Goal: Transaction & Acquisition: Purchase product/service

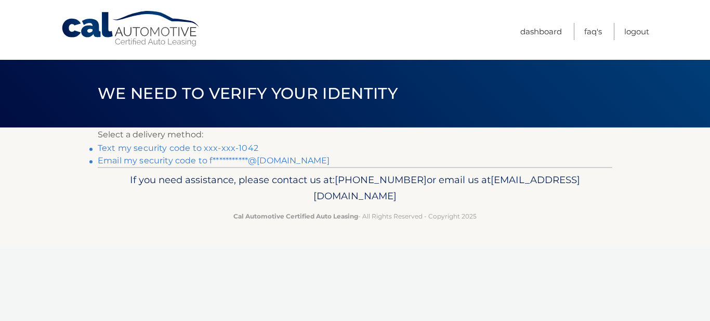
click at [178, 153] on link "Text my security code to xxx-xxx-1042" at bounding box center [178, 148] width 161 height 10
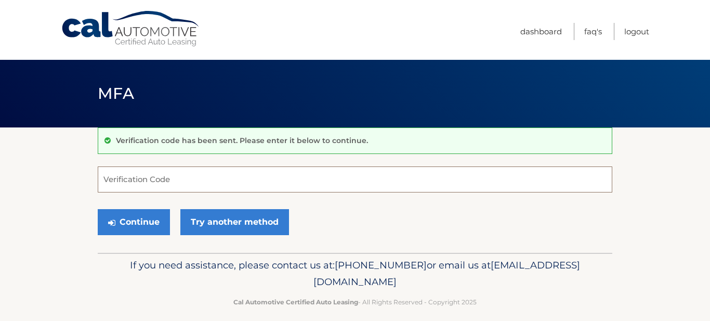
click at [169, 190] on input "Verification Code" at bounding box center [355, 179] width 515 height 26
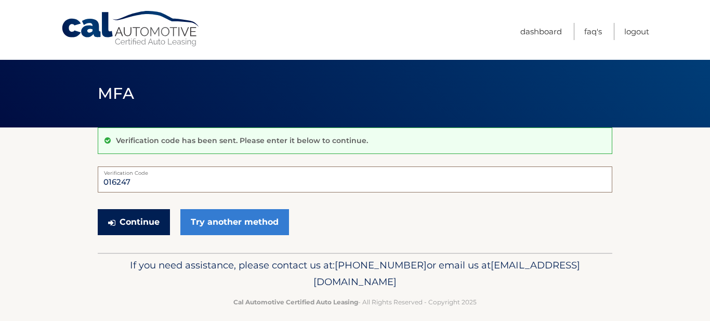
type input "016247"
click at [153, 235] on button "Continue" at bounding box center [134, 222] width 72 height 26
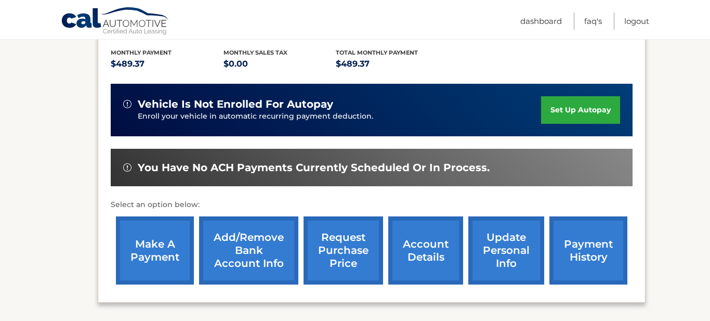
scroll to position [230, 0]
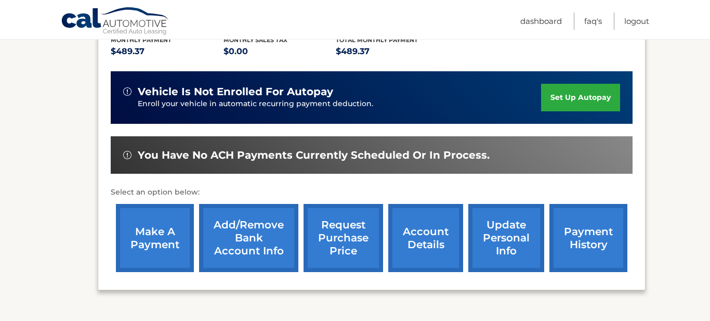
click at [131, 241] on link "make a payment" at bounding box center [155, 238] width 78 height 68
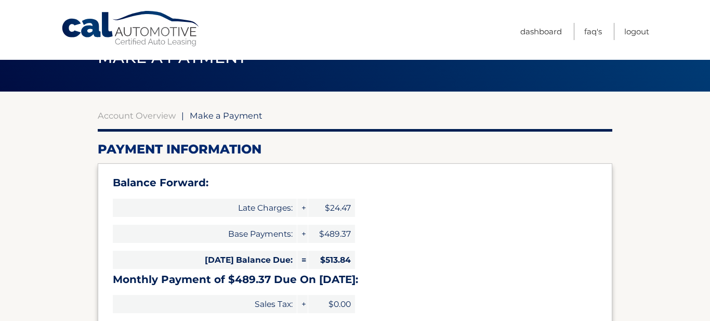
select select "ZTM0MGRiNjYtYTUyYy00NjE3LWFiNzctZTlkZTgxMWU1NmNk"
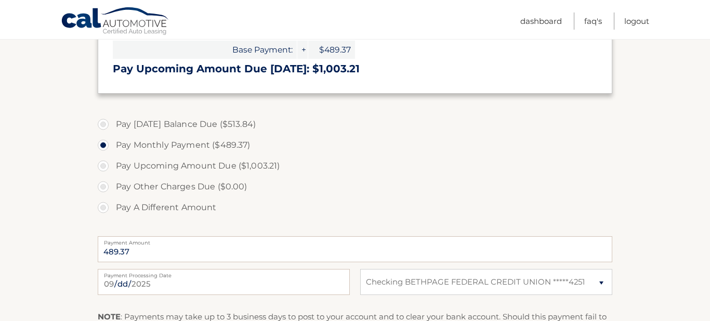
scroll to position [318, 0]
click at [237, 134] on label "Pay [DATE] Balance Due ($513.84)" at bounding box center [355, 123] width 515 height 21
click at [112, 129] on input "Pay [DATE] Balance Due ($513.84)" at bounding box center [107, 121] width 10 height 17
radio input "true"
type input "513.84"
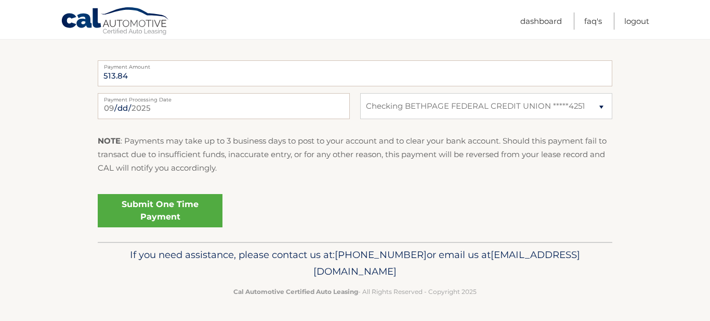
scroll to position [594, 0]
click at [222, 227] on link "Submit One Time Payment" at bounding box center [160, 210] width 125 height 33
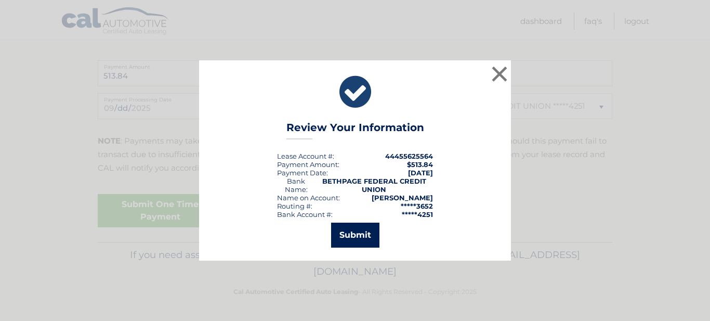
click at [376, 247] on button "Submit" at bounding box center [355, 234] width 48 height 25
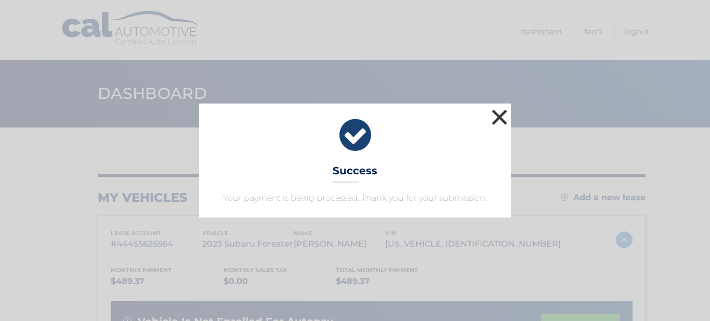
click at [497, 107] on button "×" at bounding box center [499, 117] width 21 height 21
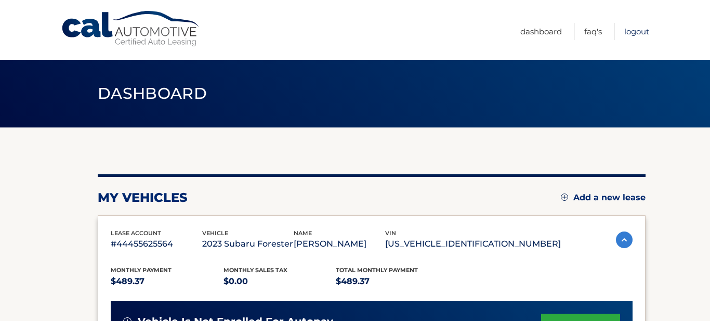
click at [624, 37] on link "Logout" at bounding box center [636, 31] width 25 height 17
